Goal: Task Accomplishment & Management: Manage account settings

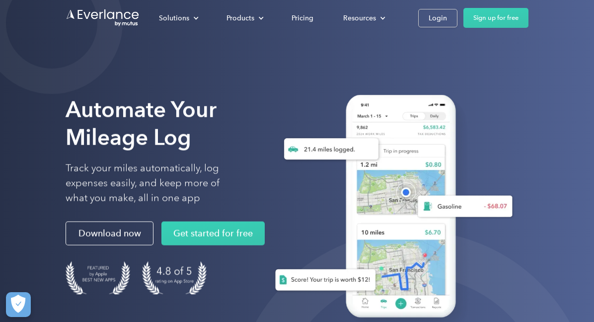
click at [471, 64] on div at bounding box center [389, 210] width 277 height 292
click at [426, 23] on link "Login" at bounding box center [437, 18] width 39 height 18
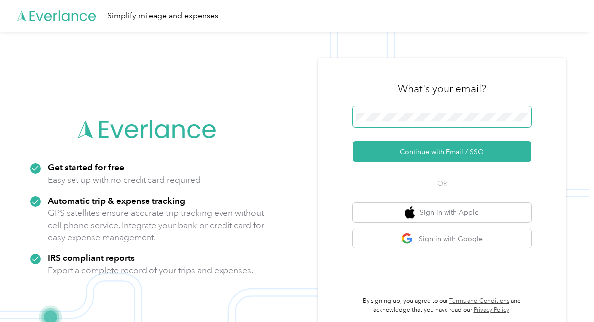
click at [433, 112] on span at bounding box center [441, 116] width 179 height 21
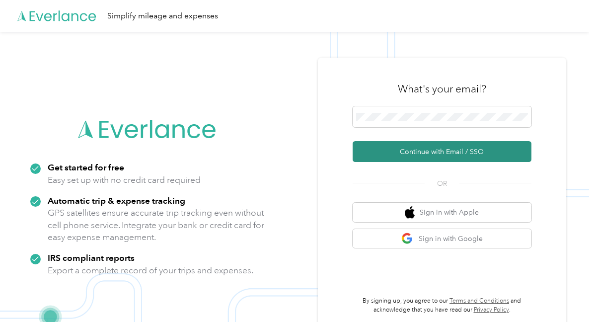
click at [435, 154] on button "Continue with Email / SSO" at bounding box center [441, 151] width 179 height 21
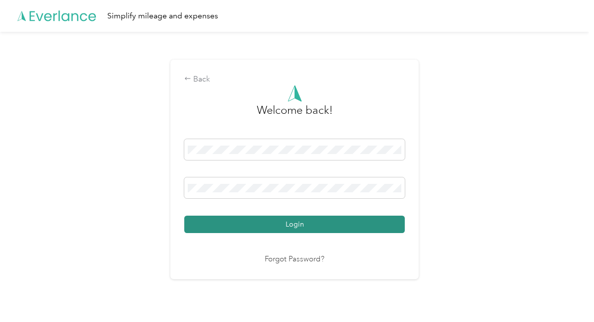
click at [293, 229] on button "Login" at bounding box center [294, 223] width 220 height 17
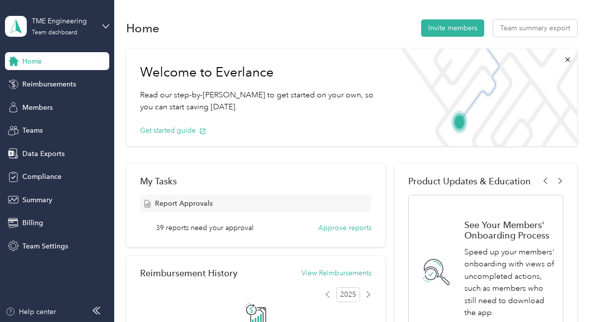
scroll to position [9, 0]
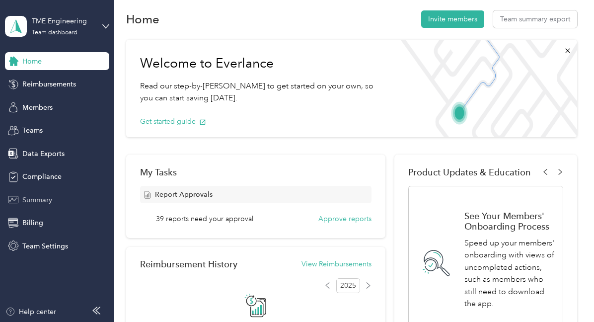
click at [45, 201] on span "Summary" at bounding box center [37, 200] width 30 height 10
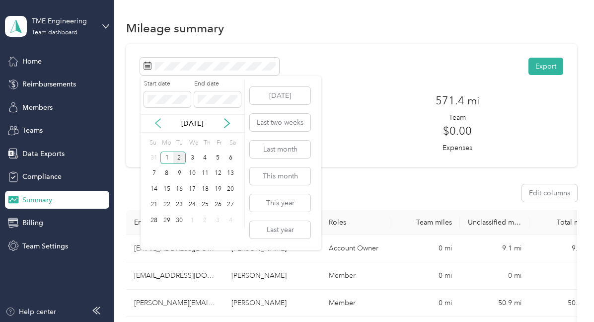
click at [159, 122] on icon at bounding box center [158, 123] width 10 height 10
click at [167, 191] on div "11" at bounding box center [166, 189] width 13 height 12
click at [152, 219] on div "24" at bounding box center [153, 220] width 13 height 12
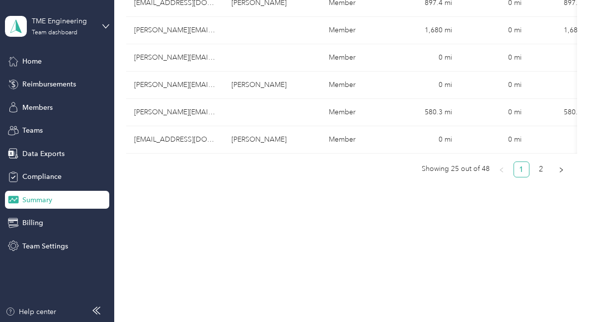
scroll to position [771, 0]
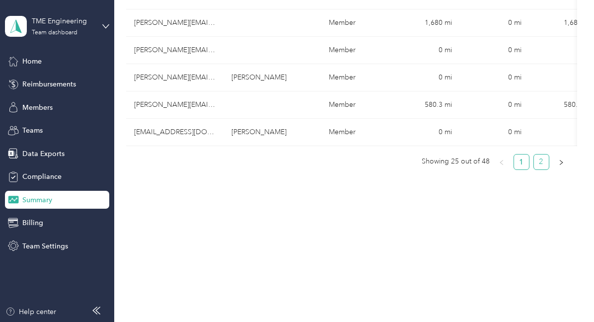
click at [544, 161] on link "2" at bounding box center [541, 161] width 15 height 15
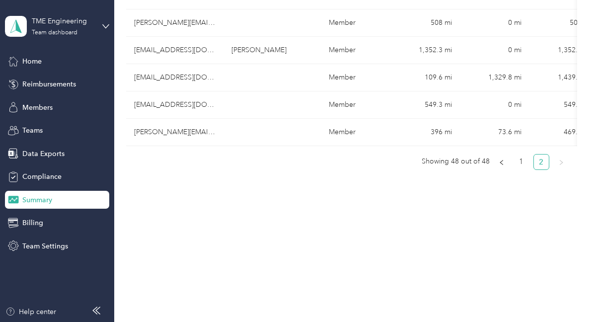
click at [544, 161] on link "2" at bounding box center [541, 161] width 15 height 15
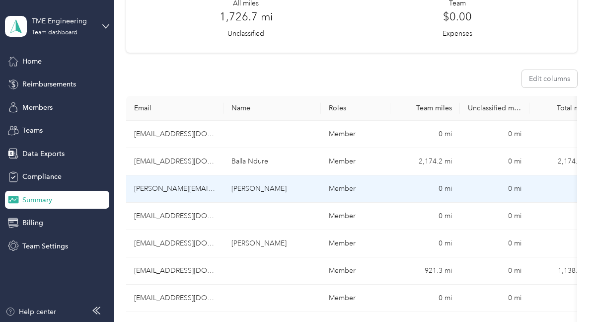
scroll to position [113, 0]
